Goal: Task Accomplishment & Management: Complete application form

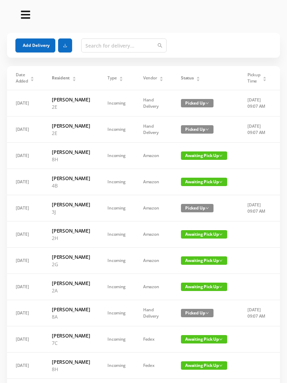
click at [192, 75] on div "Status" at bounding box center [190, 78] width 19 height 6
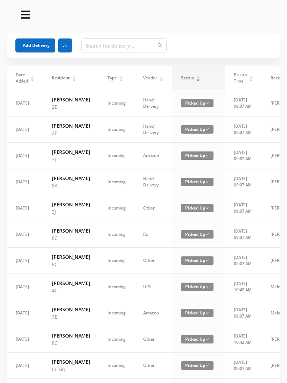
click at [196, 77] on icon "icon: caret-up" at bounding box center [198, 78] width 4 height 4
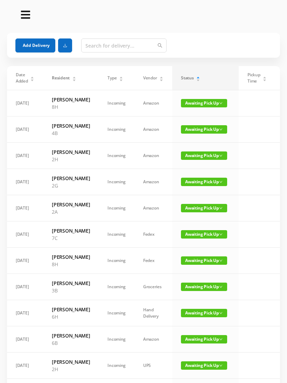
click at [187, 239] on span "Awaiting Pick Up" at bounding box center [204, 234] width 46 height 8
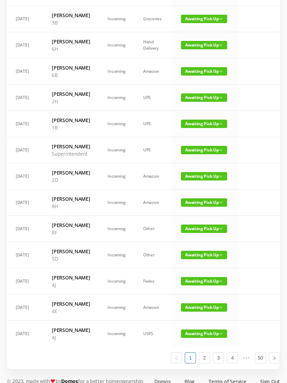
scroll to position [269, 0]
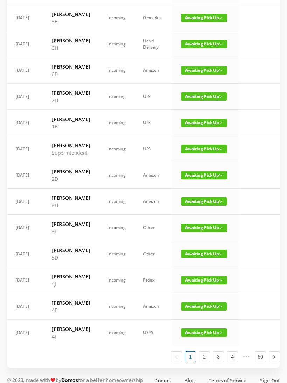
click at [204, 258] on span "Awaiting Pick Up" at bounding box center [204, 254] width 46 height 8
click at [199, 320] on link "Picked Up" at bounding box center [204, 323] width 46 height 11
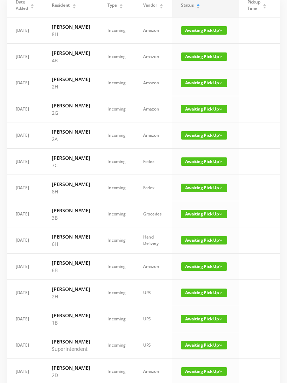
scroll to position [0, 0]
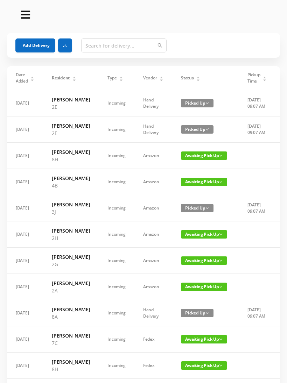
click at [196, 75] on div "Status" at bounding box center [190, 78] width 19 height 6
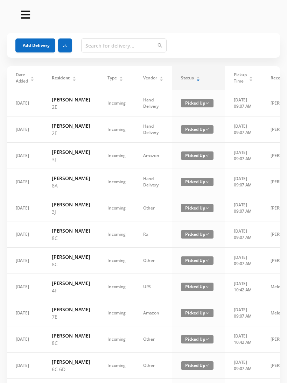
click at [196, 78] on icon "icon: caret-up" at bounding box center [198, 78] width 4 height 4
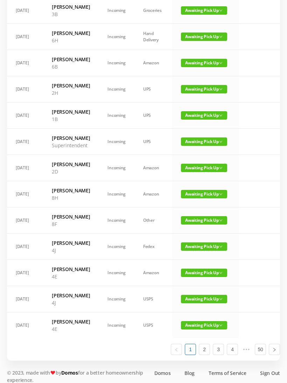
scroll to position [276, 0]
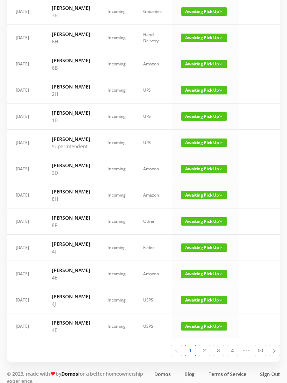
click at [205, 42] on span "Awaiting Pick Up" at bounding box center [204, 38] width 46 height 8
click at [199, 81] on link "Picked Up" at bounding box center [204, 80] width 46 height 11
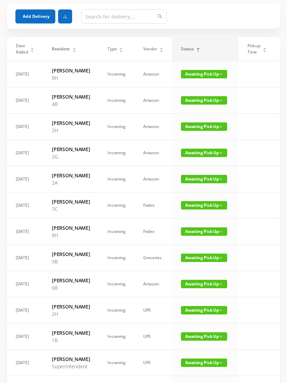
scroll to position [0, 0]
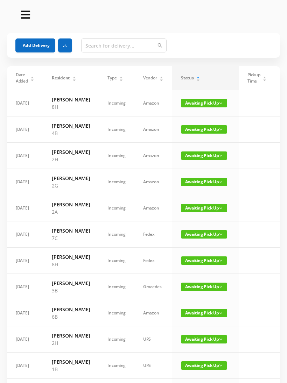
click at [207, 318] on span "Awaiting Pick Up" at bounding box center [204, 313] width 46 height 8
click at [199, 352] on link "Picked Up" at bounding box center [204, 352] width 46 height 11
click at [200, 102] on span "Awaiting Pick Up" at bounding box center [204, 103] width 46 height 8
click at [194, 127] on link "Picked Up" at bounding box center [204, 128] width 46 height 11
click at [203, 239] on span "Awaiting Pick Up" at bounding box center [204, 234] width 46 height 8
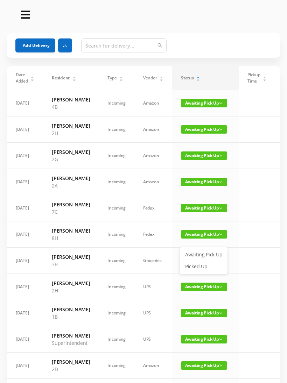
click at [199, 265] on link "Picked Up" at bounding box center [204, 266] width 46 height 11
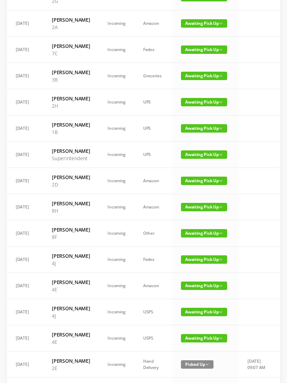
scroll to position [159, 0]
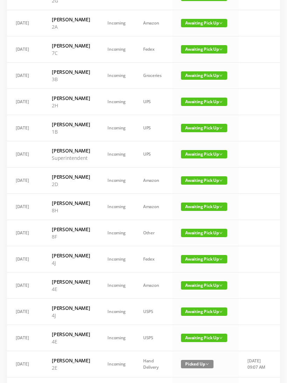
click at [203, 211] on span "Awaiting Pick Up" at bounding box center [204, 207] width 46 height 8
click at [199, 266] on link "Picked Up" at bounding box center [204, 268] width 46 height 11
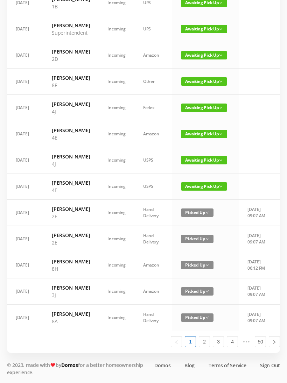
scroll to position [312, 0]
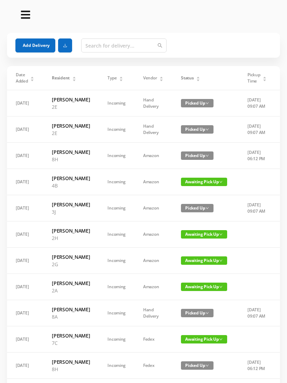
click at [35, 43] on button "Add Delivery" at bounding box center [35, 46] width 40 height 14
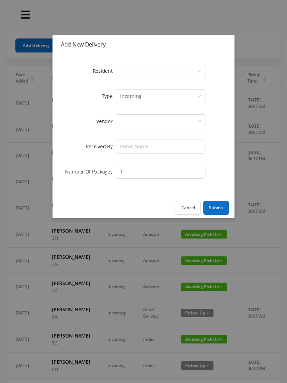
click at [200, 69] on icon "icon: down" at bounding box center [199, 71] width 4 height 4
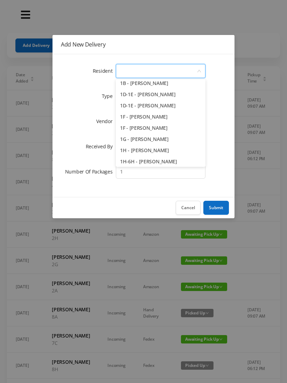
scroll to position [36, 0]
click at [159, 105] on li "1D-1E - [PERSON_NAME]" at bounding box center [161, 106] width 90 height 11
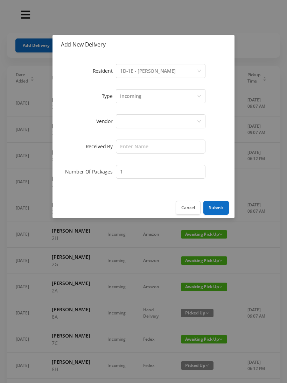
click at [167, 126] on div at bounding box center [158, 121] width 77 height 13
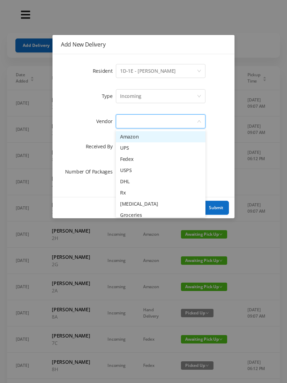
click at [134, 146] on li "UPS" at bounding box center [161, 148] width 90 height 11
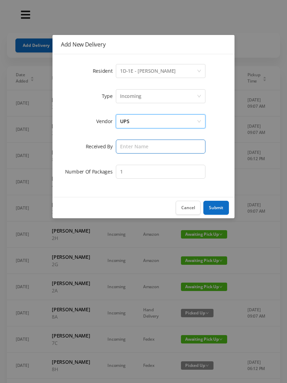
click at [180, 144] on input "text" at bounding box center [161, 147] width 90 height 14
type input "[PERSON_NAME]"
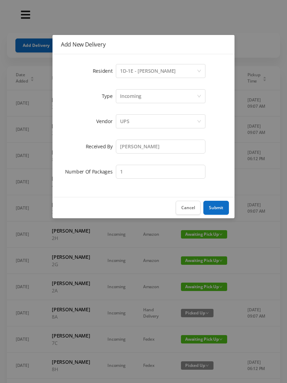
click at [216, 206] on button "Submit" at bounding box center [216, 208] width 26 height 14
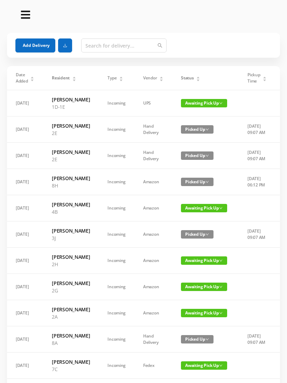
click at [37, 47] on button "Add Delivery" at bounding box center [35, 46] width 40 height 14
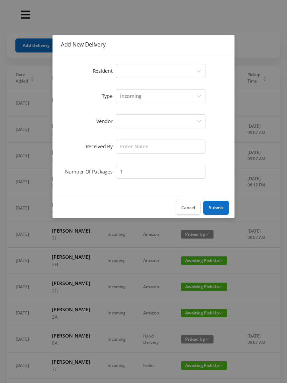
click at [196, 69] on div "Select a person" at bounding box center [158, 70] width 77 height 13
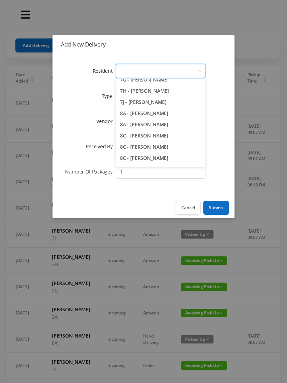
scroll to position [878, 0]
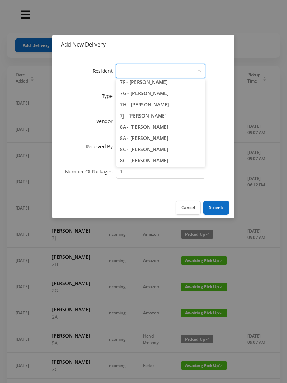
click at [168, 129] on li "8A - [PERSON_NAME]" at bounding box center [161, 127] width 90 height 11
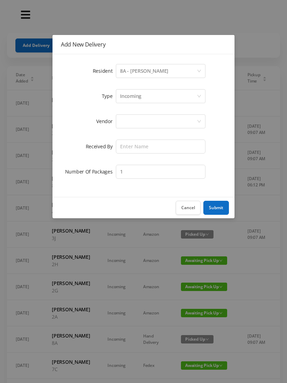
click at [190, 120] on div at bounding box center [158, 121] width 77 height 13
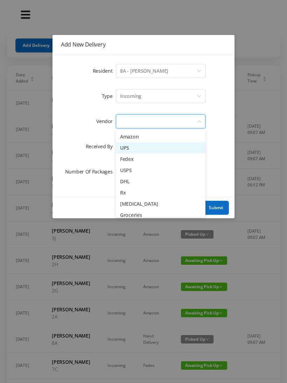
click at [131, 150] on li "UPS" at bounding box center [161, 148] width 90 height 11
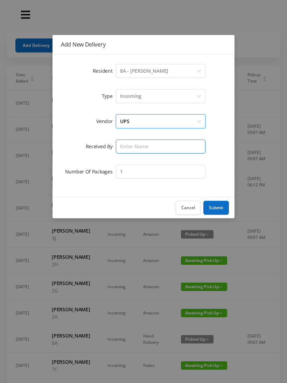
click at [179, 151] on input "text" at bounding box center [161, 147] width 90 height 14
type input "[PERSON_NAME]"
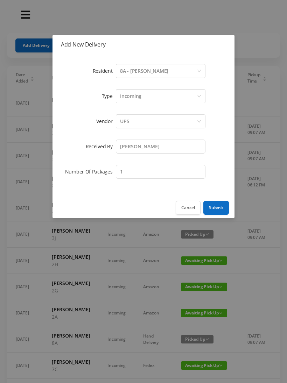
click at [218, 207] on button "Submit" at bounding box center [216, 208] width 26 height 14
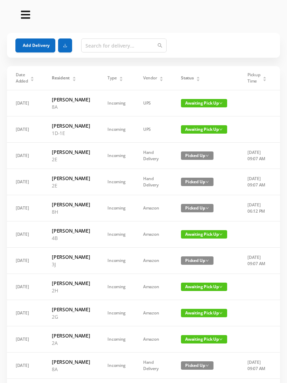
click at [196, 133] on span "Awaiting Pick Up" at bounding box center [204, 129] width 46 height 8
click at [191, 159] on link "Picked Up" at bounding box center [197, 161] width 46 height 11
